Goal: Information Seeking & Learning: Learn about a topic

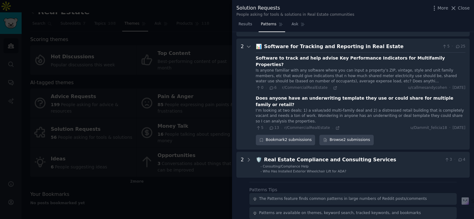
scroll to position [382, 0]
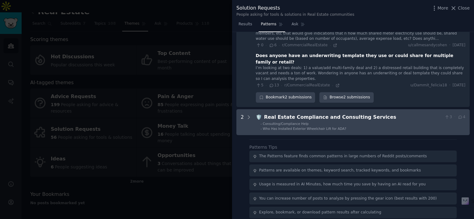
click at [281, 114] on div "Real Estate Compliance and Consulting Services" at bounding box center [353, 118] width 178 height 8
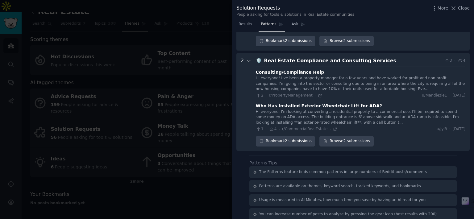
scroll to position [439, 0]
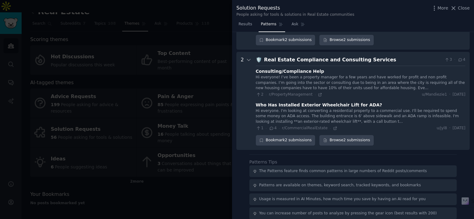
click at [188, 112] on div at bounding box center [237, 109] width 474 height 219
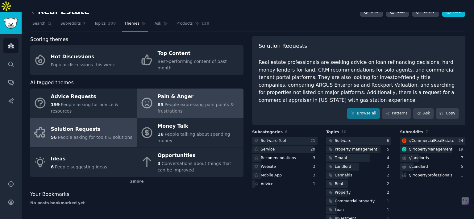
click at [219, 101] on div "85 People expressing pain points & frustrations" at bounding box center [199, 107] width 83 height 13
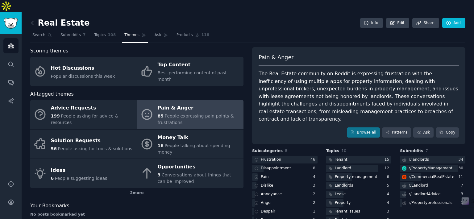
scroll to position [11, 0]
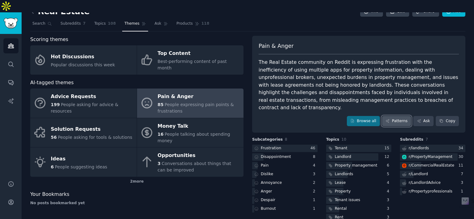
click at [394, 116] on link "Patterns" at bounding box center [396, 121] width 29 height 10
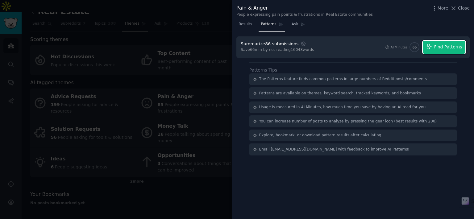
click at [434, 45] on button "Find Patterns" at bounding box center [444, 47] width 43 height 13
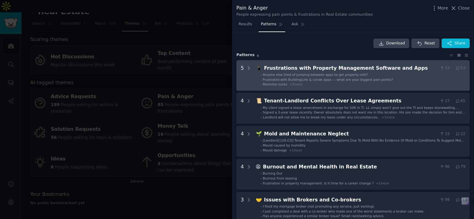
click at [344, 82] on li "- Rentvine sucks + 2 more" at bounding box center [362, 84] width 205 height 4
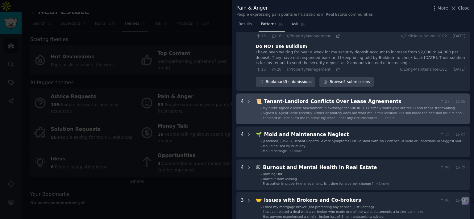
scroll to position [146, 0]
click at [362, 108] on span "My client signed a lease amendment in exchange for 50K in TI. LL simply won't g…" at bounding box center [361, 110] width 196 height 8
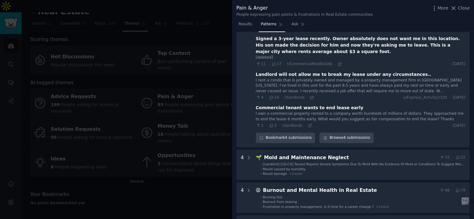
scroll to position [261, 0]
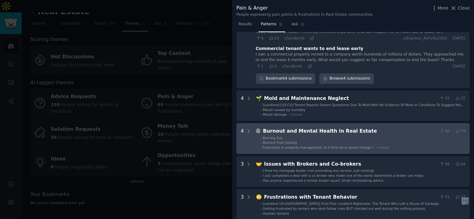
click at [306, 141] on li "- Burnout from leasing" at bounding box center [362, 142] width 205 height 4
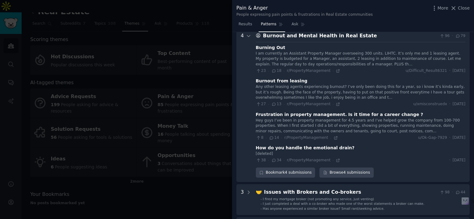
scroll to position [415, 0]
click at [336, 70] on icon at bounding box center [338, 71] width 4 height 4
click at [336, 104] on icon at bounding box center [338, 104] width 4 height 4
click at [292, 23] on span "Ask" at bounding box center [294, 25] width 7 height 6
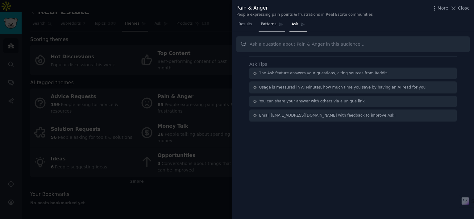
click at [279, 24] on icon at bounding box center [281, 24] width 4 height 4
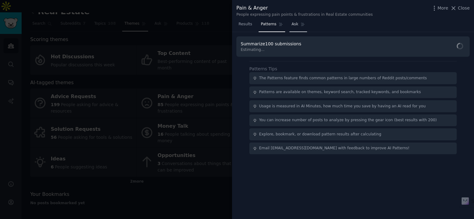
click at [291, 24] on span "Ask" at bounding box center [294, 25] width 7 height 6
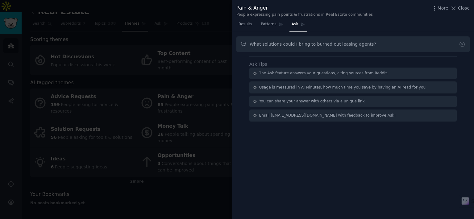
type input "What solutions could I bring to burned out leasing agents?"
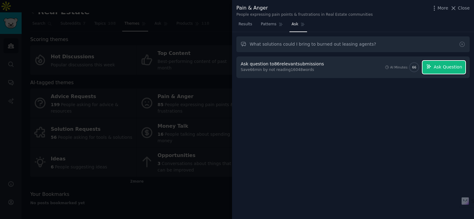
click at [432, 64] on icon "button" at bounding box center [429, 67] width 6 height 6
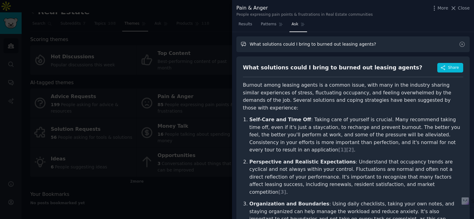
click at [362, 42] on input "What solutions could I bring to burned out leasing agents?" at bounding box center [352, 44] width 233 height 16
click at [458, 6] on button "Close" at bounding box center [459, 8] width 19 height 6
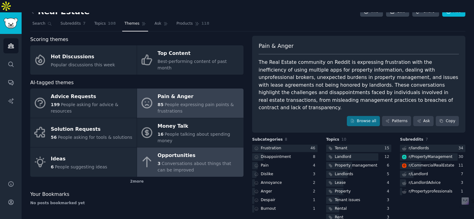
click at [170, 161] on span "Conversations about things that can be improved" at bounding box center [195, 166] width 74 height 11
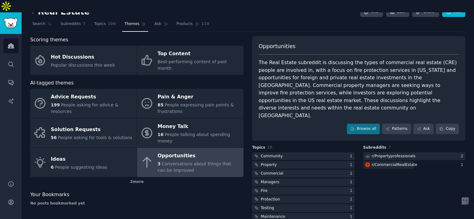
scroll to position [11, 0]
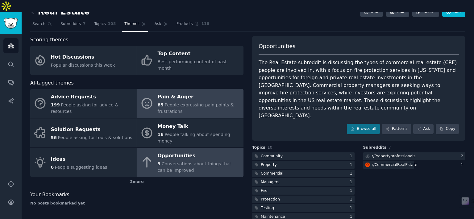
click at [195, 102] on span "People expressing pain points & frustrations" at bounding box center [196, 107] width 76 height 11
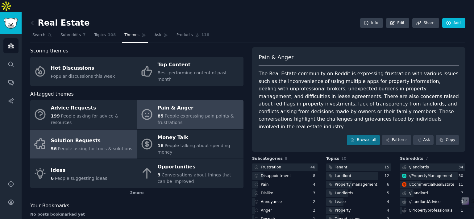
click at [104, 136] on div "Solution Requests" at bounding box center [91, 141] width 81 height 10
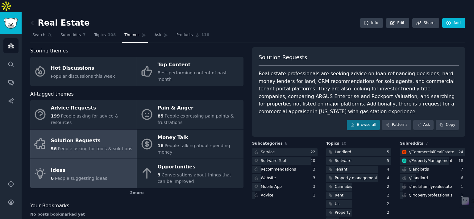
click at [85, 165] on div "Ideas" at bounding box center [79, 170] width 56 height 10
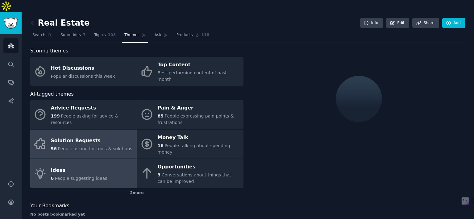
click at [106, 146] on span "People asking for tools & solutions" at bounding box center [95, 148] width 74 height 5
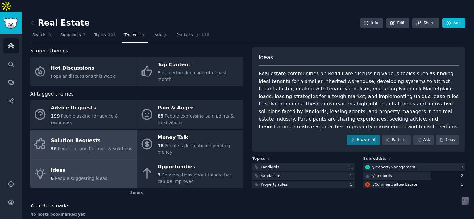
click at [103, 159] on link "Ideas 6 People suggesting ideas" at bounding box center [83, 173] width 106 height 29
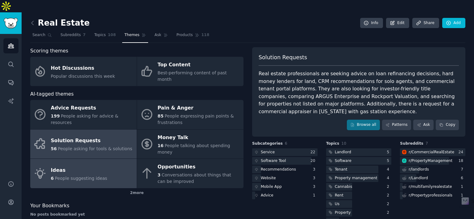
click at [114, 136] on div "Solution Requests" at bounding box center [91, 141] width 81 height 10
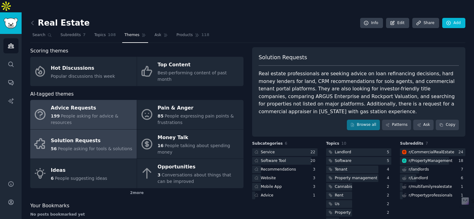
click at [119, 107] on link "Advice Requests 199 People asking for advice & resources" at bounding box center [83, 114] width 106 height 29
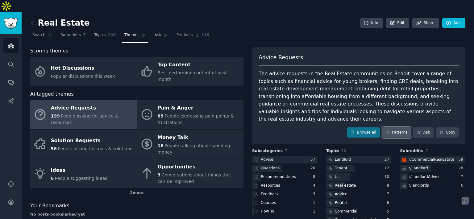
click at [399, 127] on link "Patterns" at bounding box center [396, 132] width 29 height 10
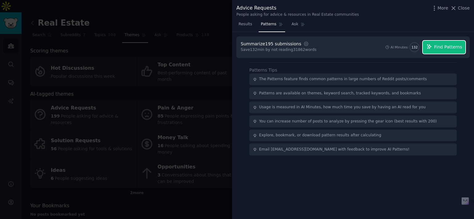
click at [441, 45] on span "Find Patterns" at bounding box center [448, 47] width 28 height 6
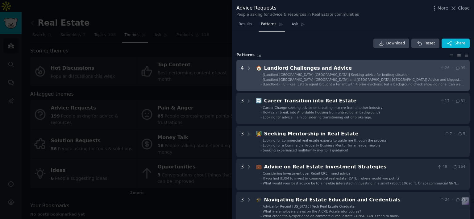
click at [344, 85] on span "[Landlord - FL] - Real Estate agent brought a tenant with 4 prior evictions, bu…" at bounding box center [363, 86] width 201 height 8
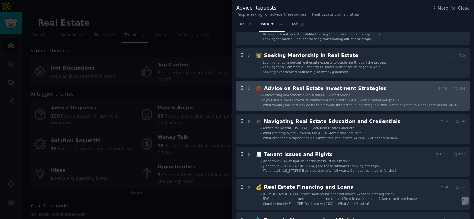
scroll to position [239, 0]
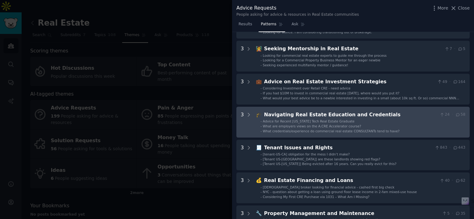
click at [389, 119] on li "- Advice for Recent [US_STATE] Tech Real Estate Graduate" at bounding box center [362, 121] width 205 height 4
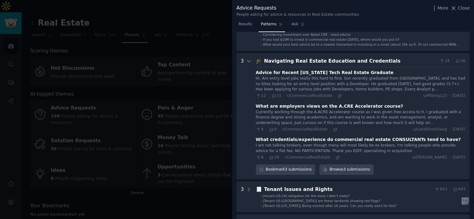
scroll to position [300, 0]
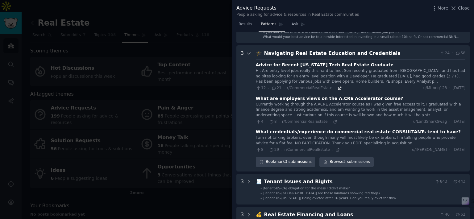
click at [337, 86] on icon at bounding box center [339, 88] width 4 height 4
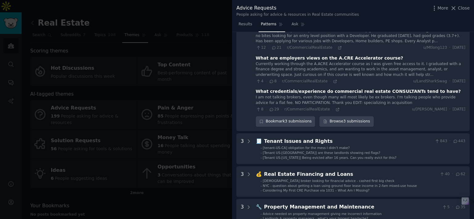
scroll to position [345, 0]
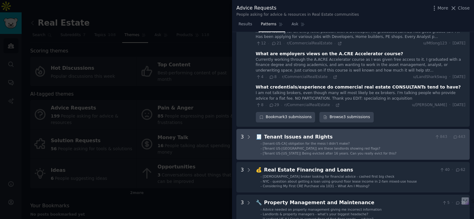
click at [304, 142] on span "[tenant-US-CA] obligation for the mess I didn’t make?" at bounding box center [306, 144] width 87 height 4
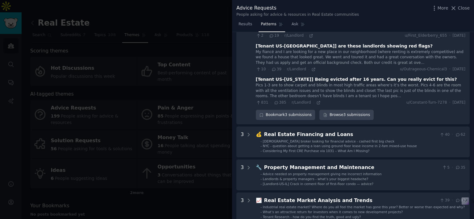
scroll to position [481, 0]
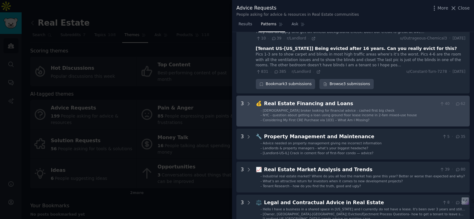
click at [350, 109] on span "[DEMOGRAPHIC_DATA] broker looking for financial advice - cashed first big check" at bounding box center [329, 111] width 132 height 4
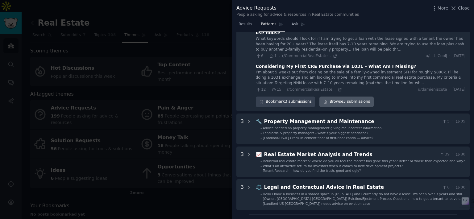
scroll to position [634, 0]
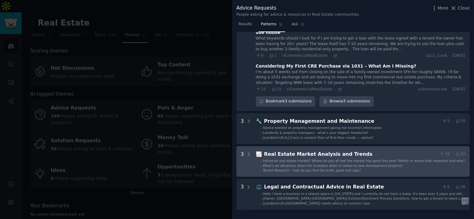
click at [343, 159] on span "Industrial real estate market? Where do you all feel the market has gone this y…" at bounding box center [364, 161] width 202 height 4
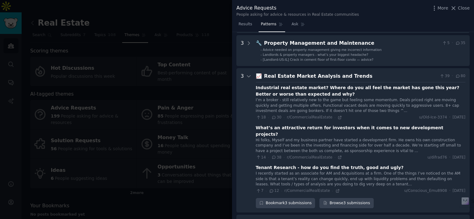
scroll to position [728, 0]
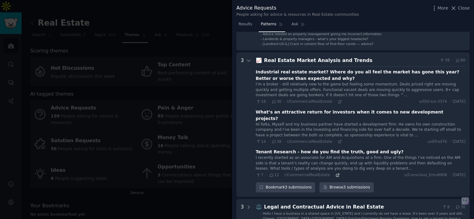
click at [335, 173] on icon at bounding box center [337, 175] width 4 height 4
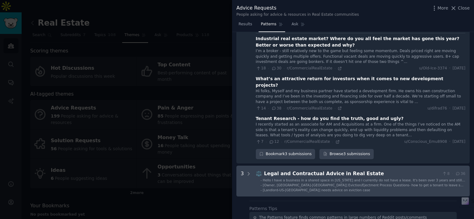
click at [360, 170] on div "Legal and Contractual Advice in Real Estate" at bounding box center [352, 174] width 176 height 8
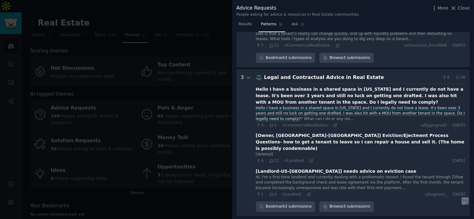
scroll to position [858, 0]
click at [213, 126] on div at bounding box center [237, 109] width 474 height 219
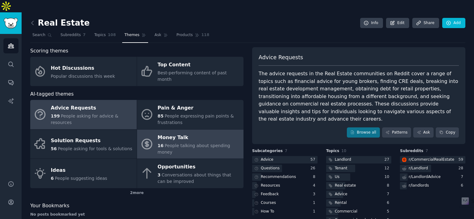
click at [216, 143] on span "People talking about spending money" at bounding box center [194, 148] width 72 height 11
